Goal: Task Accomplishment & Management: Use online tool/utility

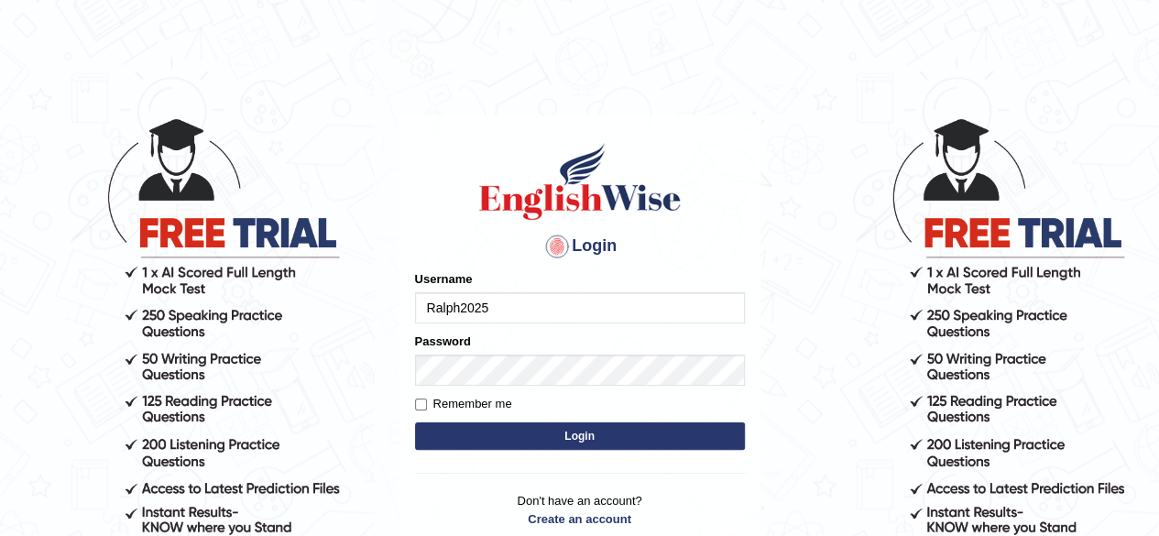
type input "Ralph2025"
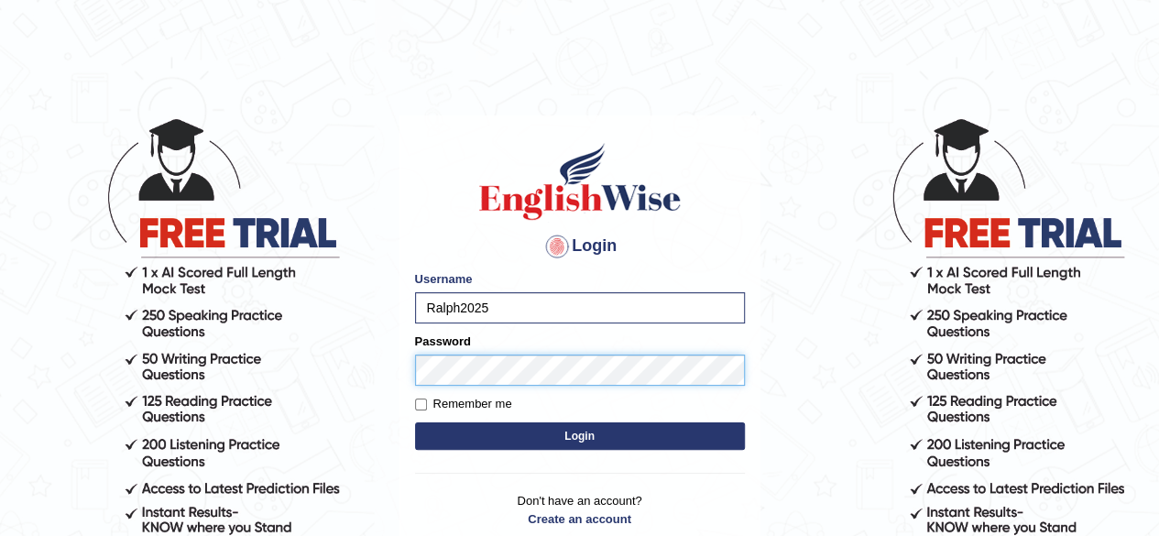
click at [415, 422] on button "Login" at bounding box center [580, 435] width 330 height 27
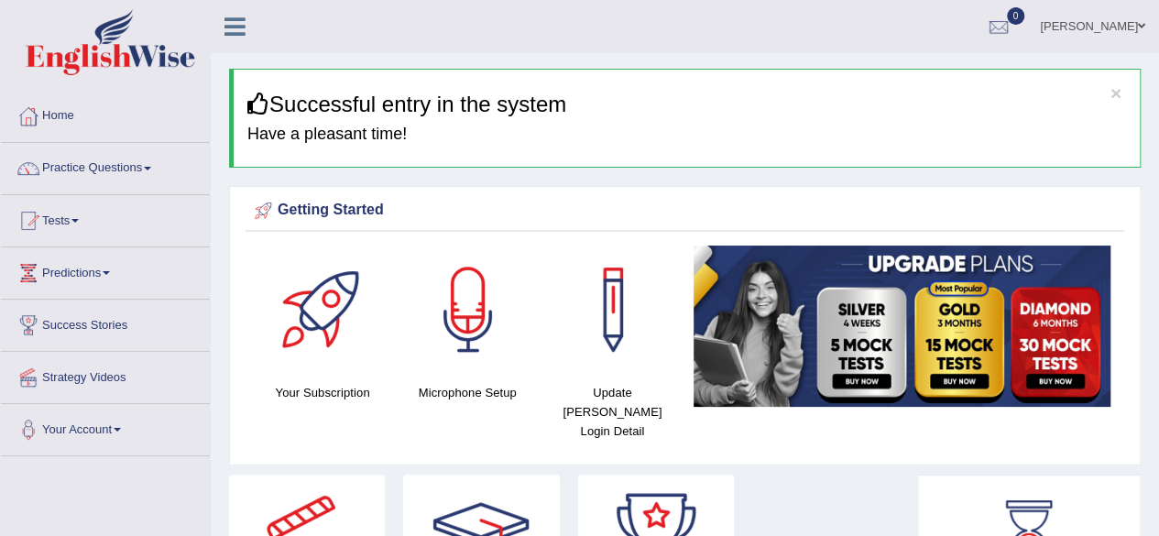
click at [144, 162] on link "Practice Questions" at bounding box center [105, 166] width 209 height 46
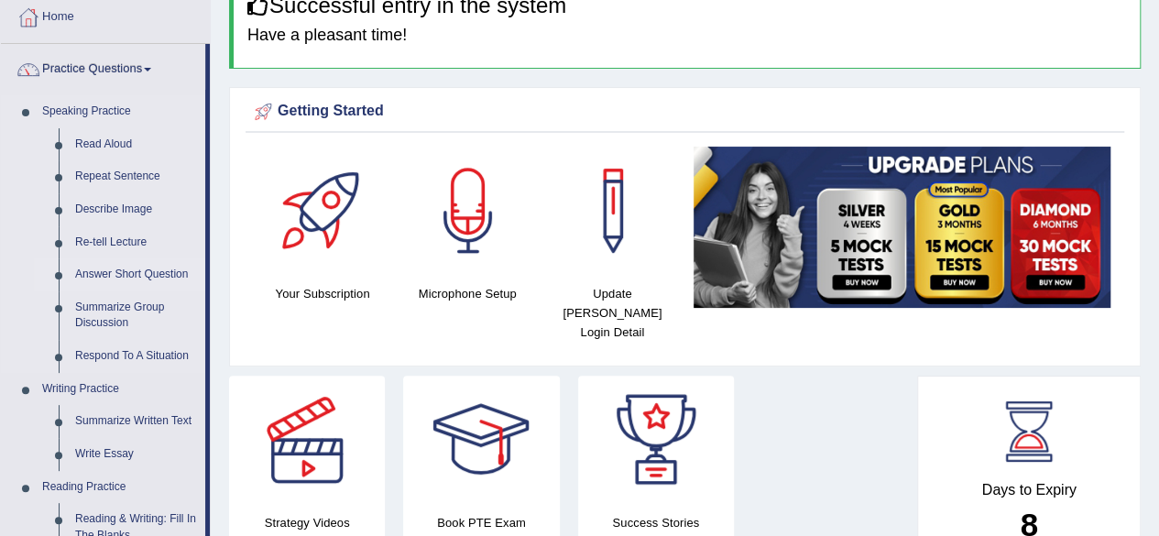
scroll to position [94, 0]
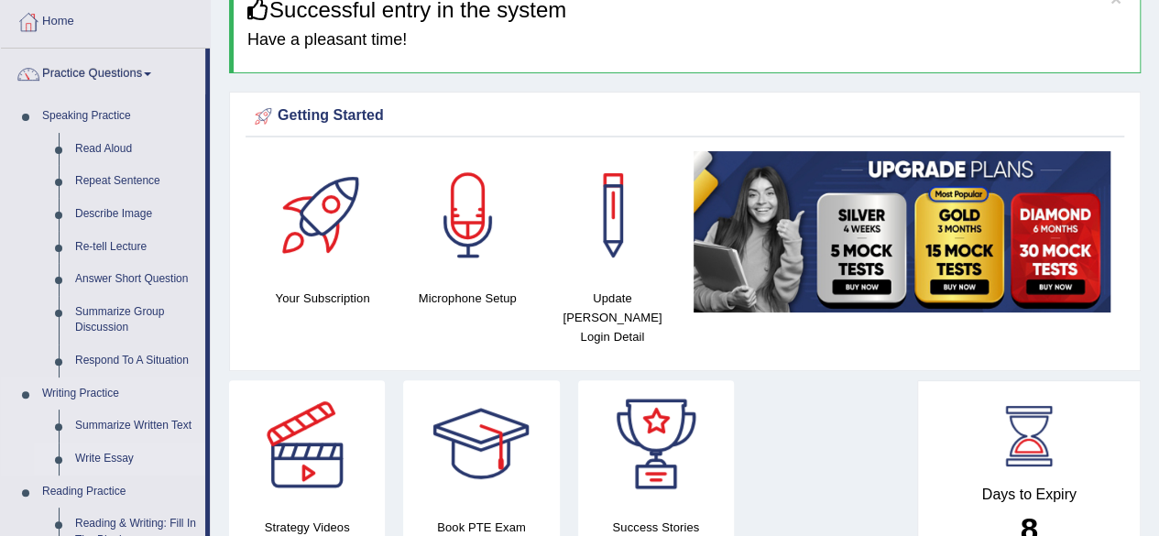
click at [99, 455] on link "Write Essay" at bounding box center [136, 459] width 138 height 33
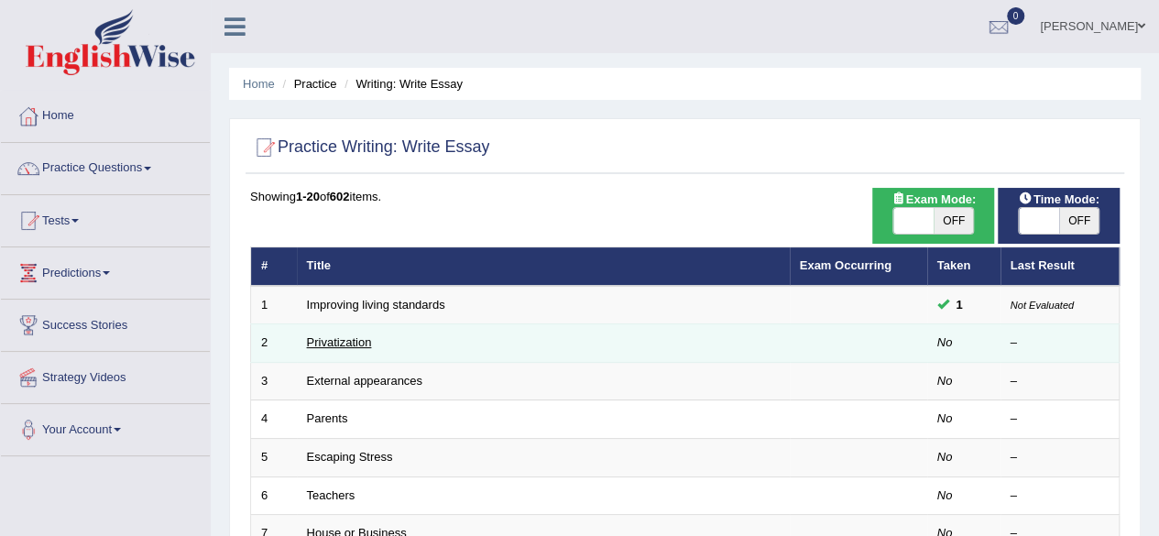
click at [355, 337] on link "Privatization" at bounding box center [339, 342] width 65 height 14
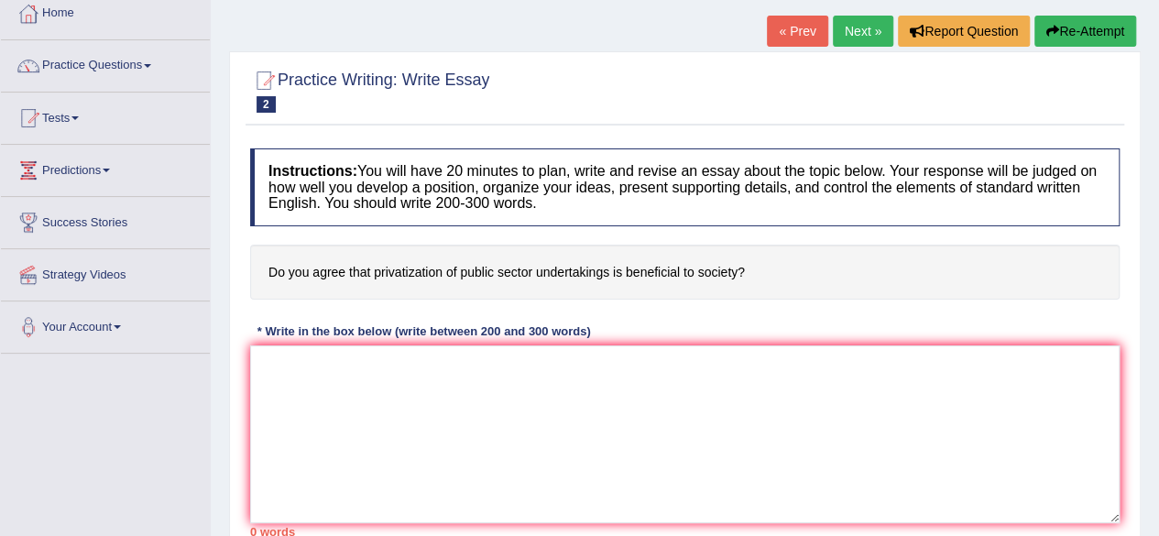
scroll to position [101, 0]
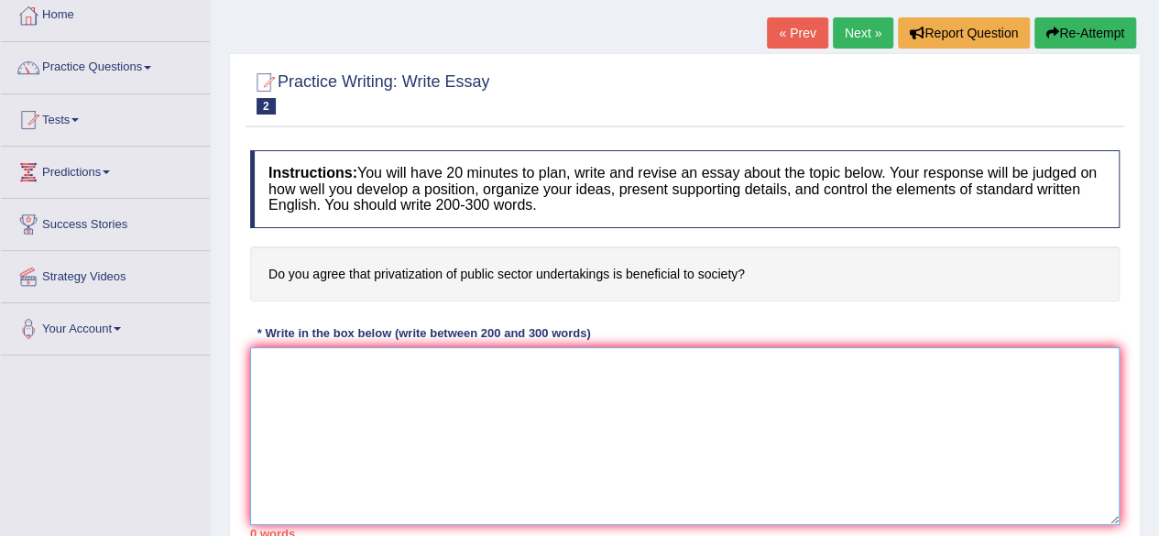
click at [397, 379] on textarea at bounding box center [684, 436] width 869 height 178
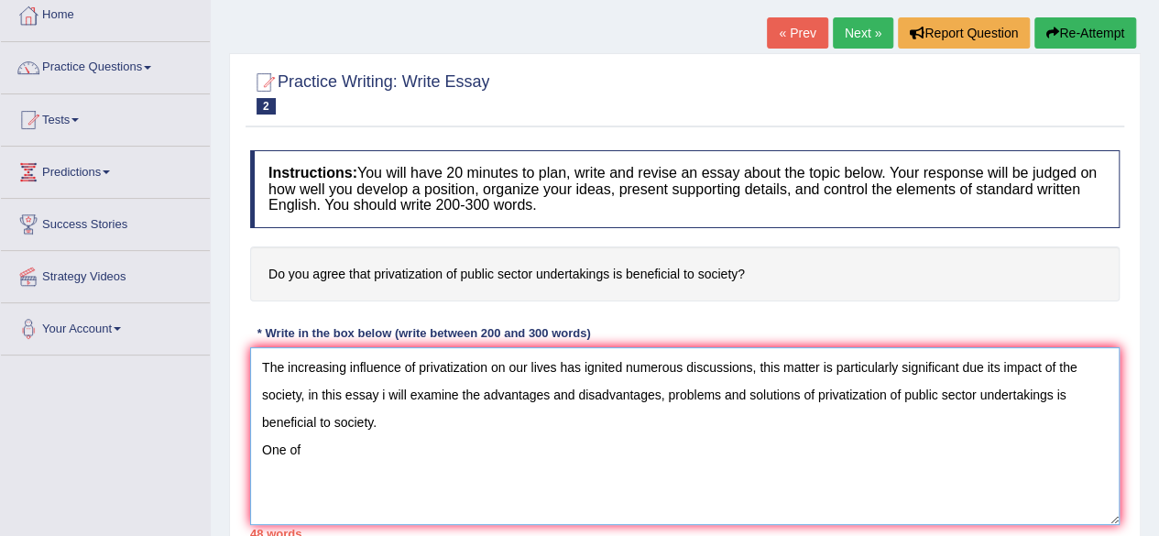
type textarea "The increasing influence of privatization on our lives has ignited numerous dis…"
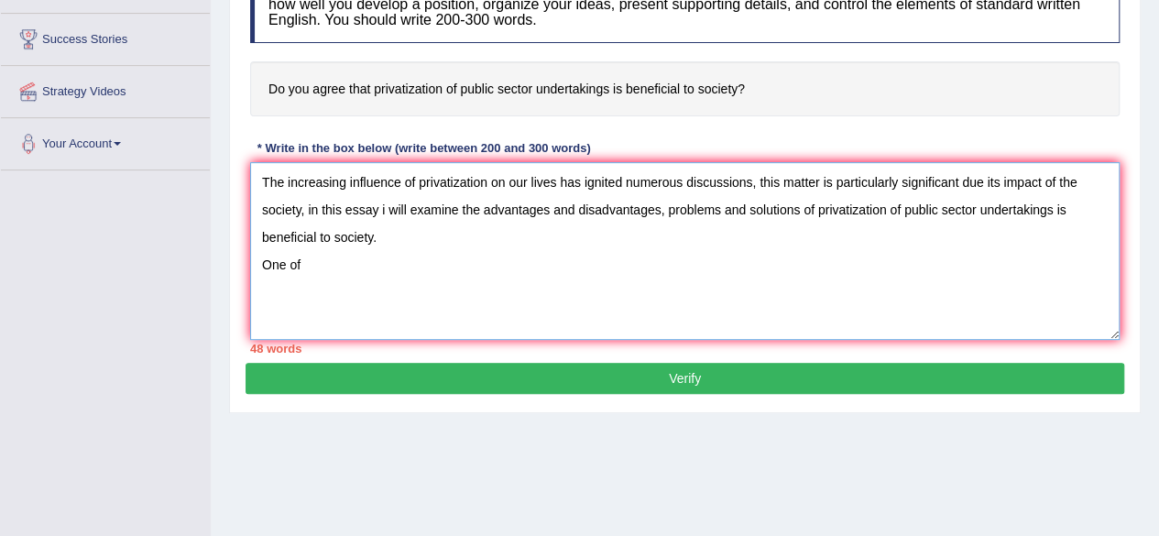
scroll to position [282, 0]
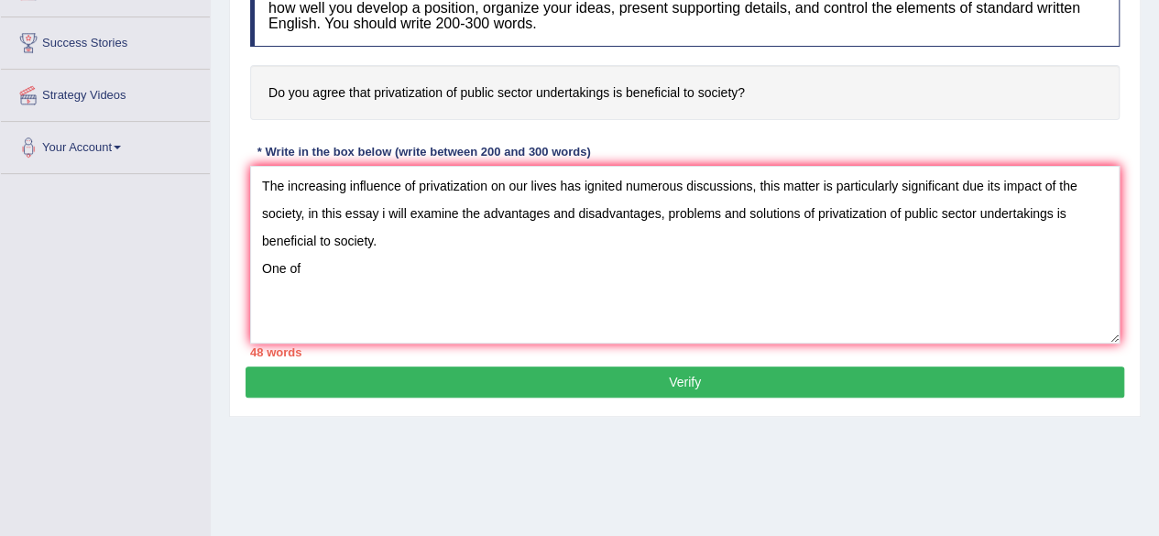
click at [732, 377] on button "Verify" at bounding box center [685, 381] width 879 height 31
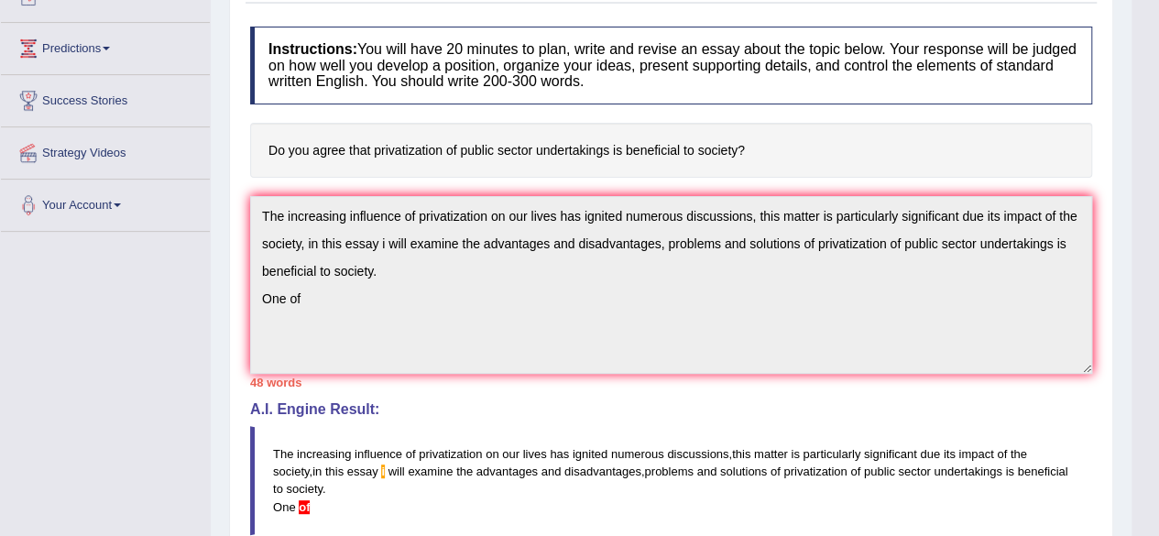
scroll to position [225, 0]
